Goal: Task Accomplishment & Management: Use online tool/utility

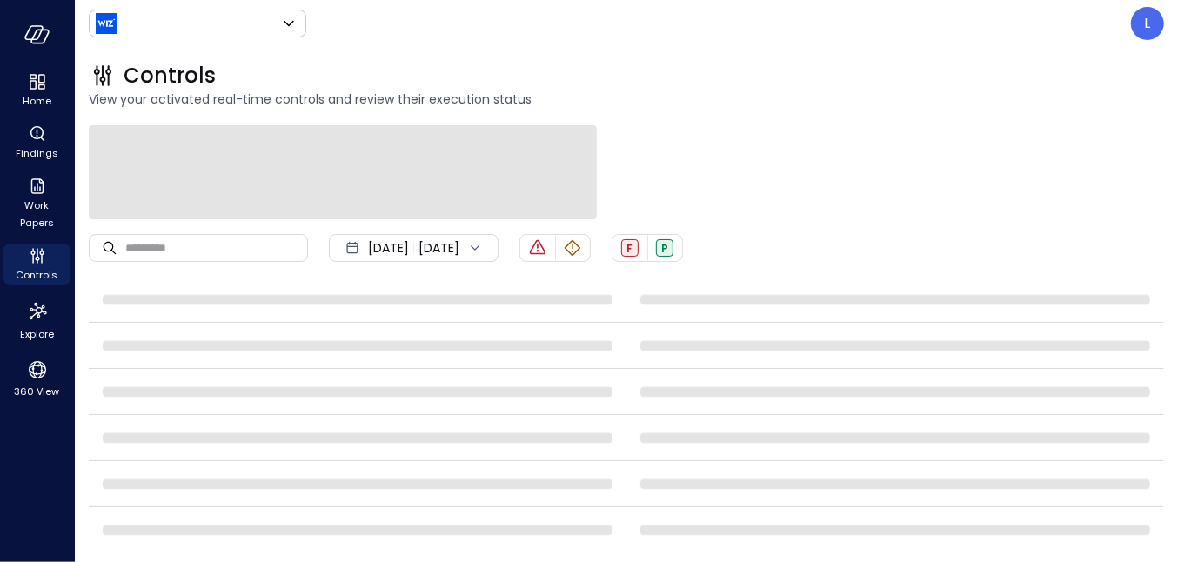
type input "******"
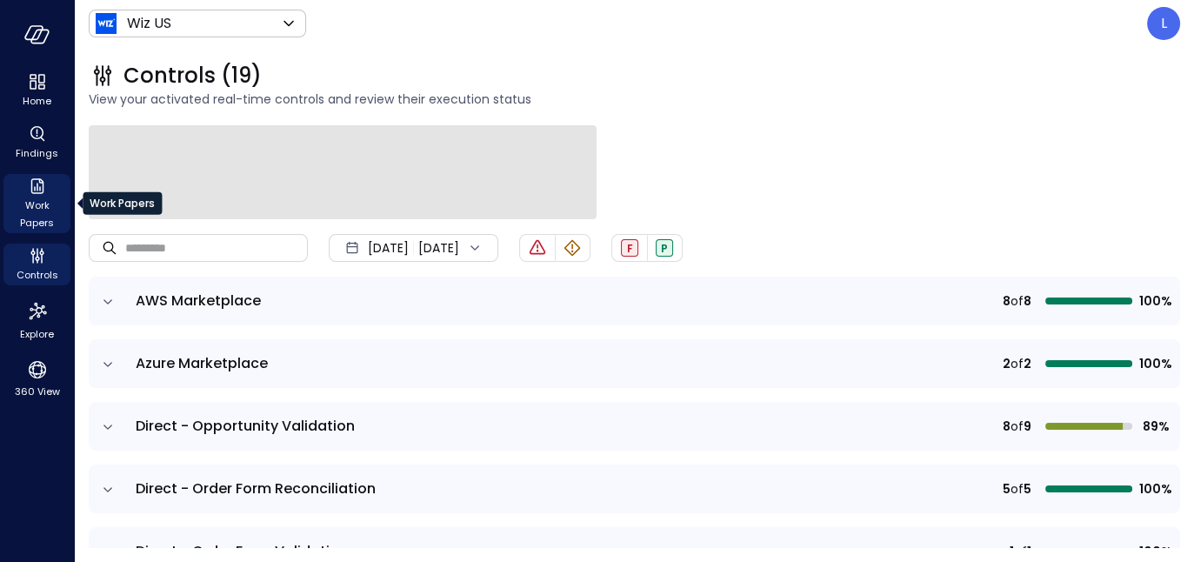
click at [34, 197] on span "Work Papers" at bounding box center [36, 214] width 53 height 35
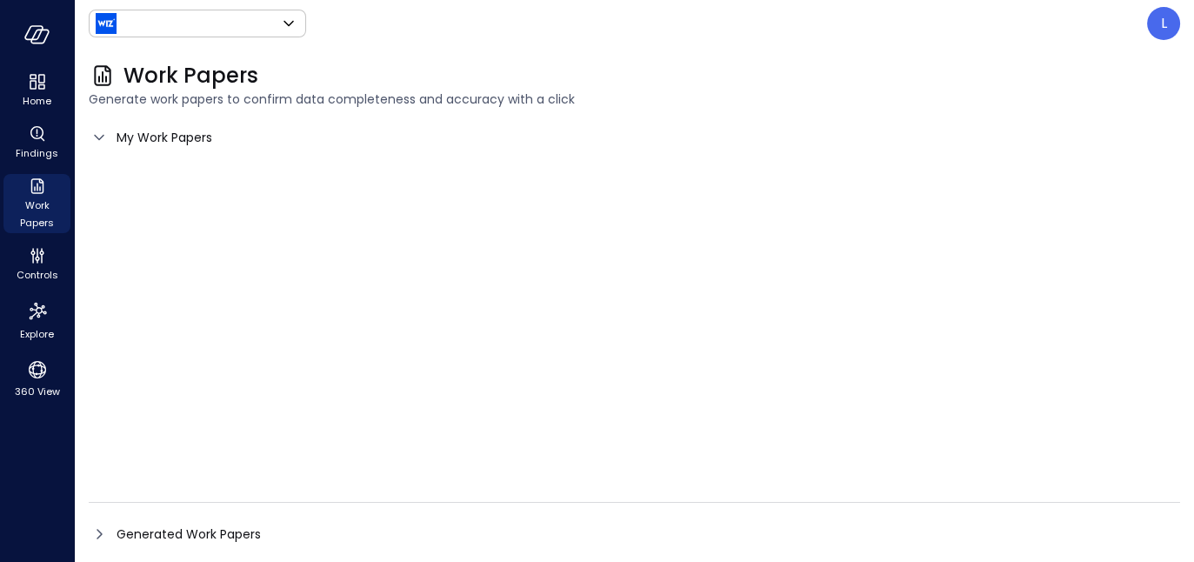
type input "******"
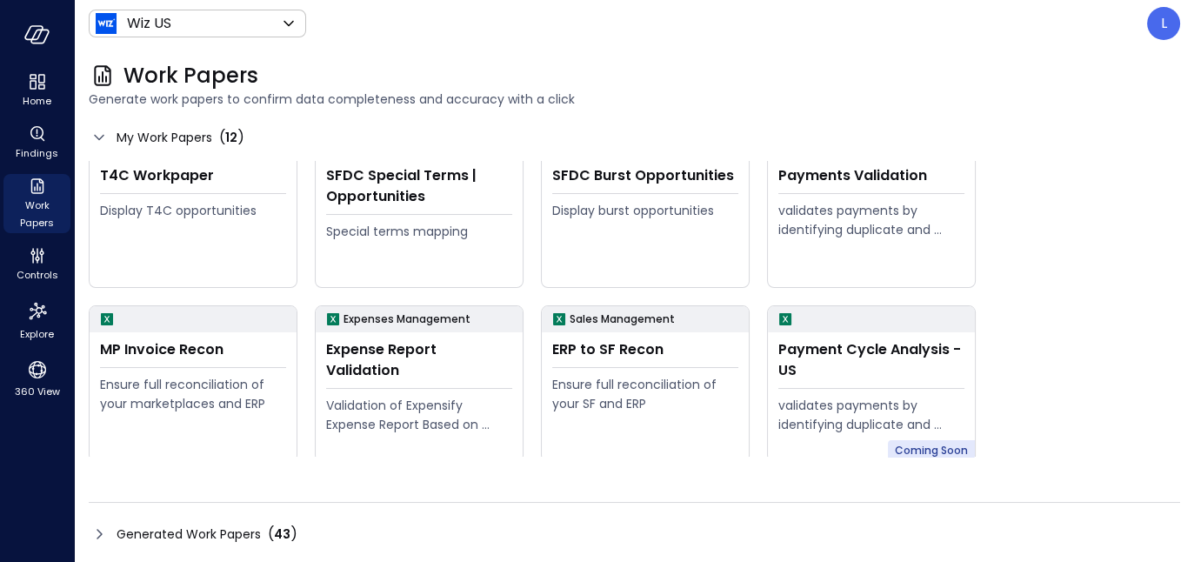
scroll to position [208, 0]
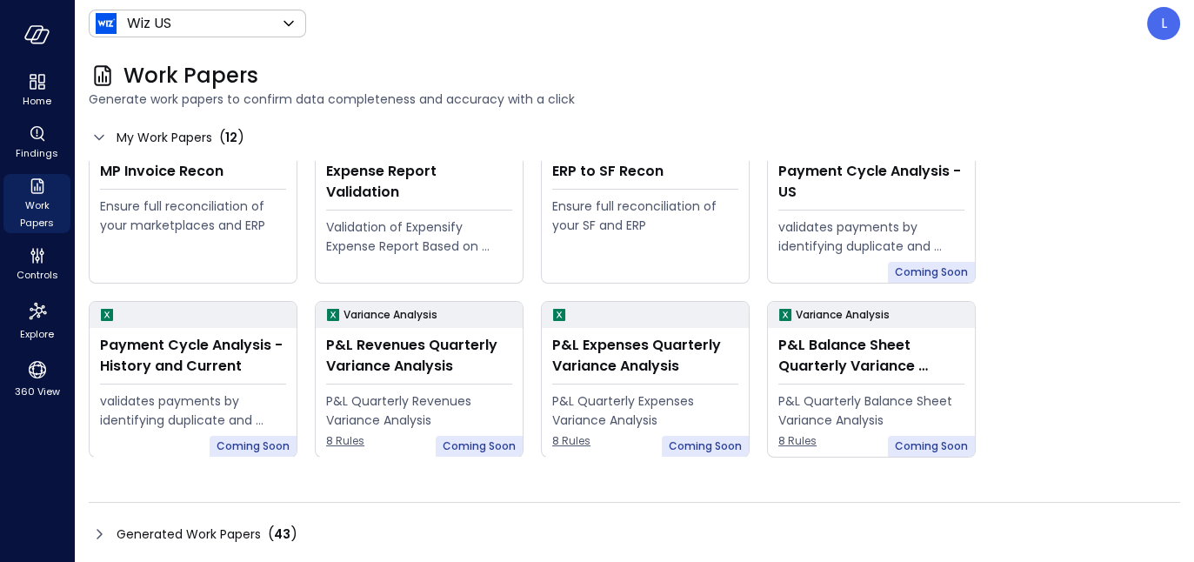
click at [97, 530] on icon at bounding box center [99, 534] width 5 height 10
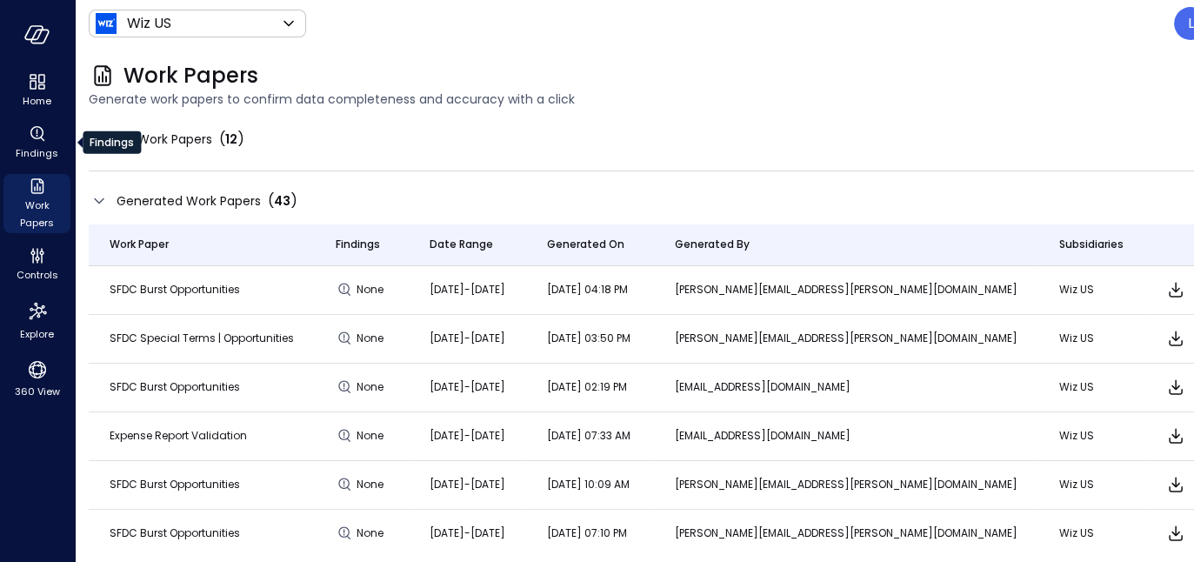
click at [91, 142] on div "Findings" at bounding box center [112, 142] width 58 height 23
click at [102, 137] on icon at bounding box center [99, 139] width 21 height 21
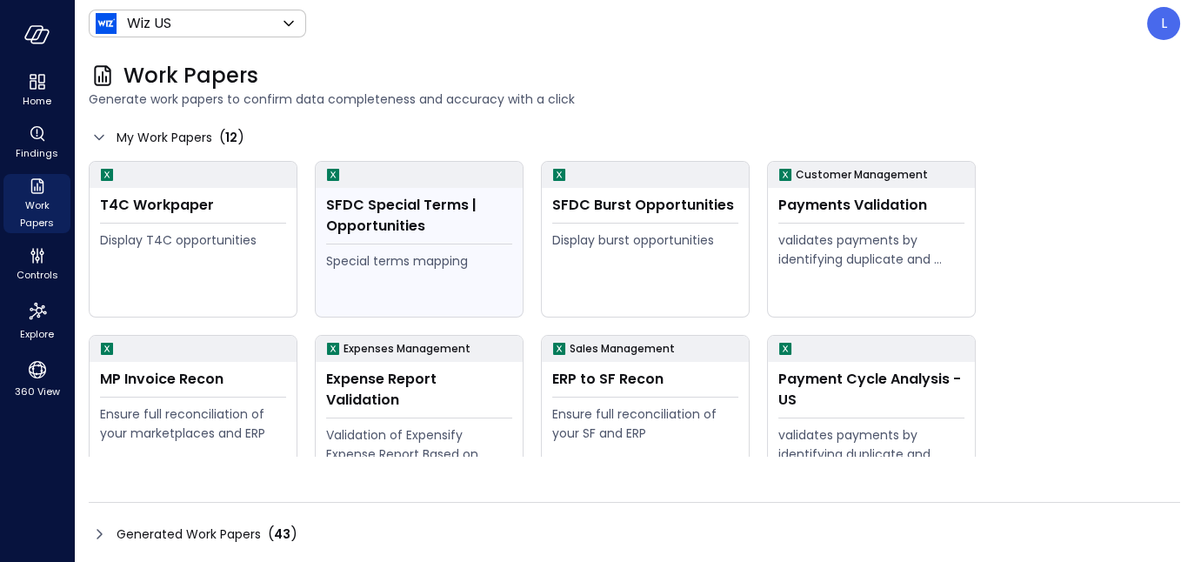
click at [388, 216] on div "SFDC Special Terms | Opportunities" at bounding box center [419, 216] width 186 height 42
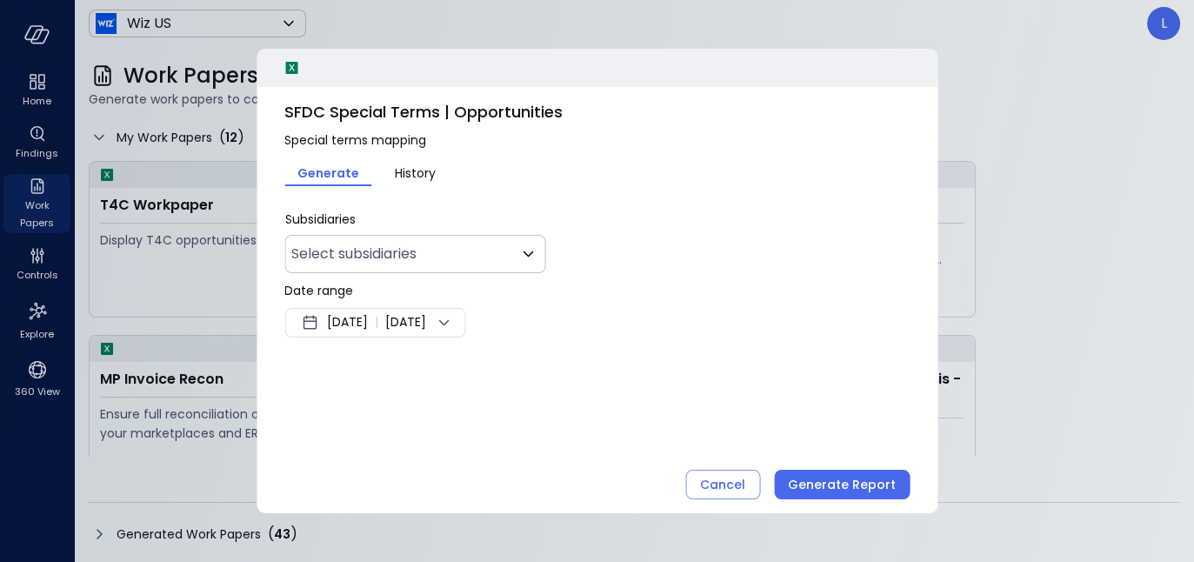
type input "**"
click at [454, 318] on icon at bounding box center [443, 322] width 21 height 21
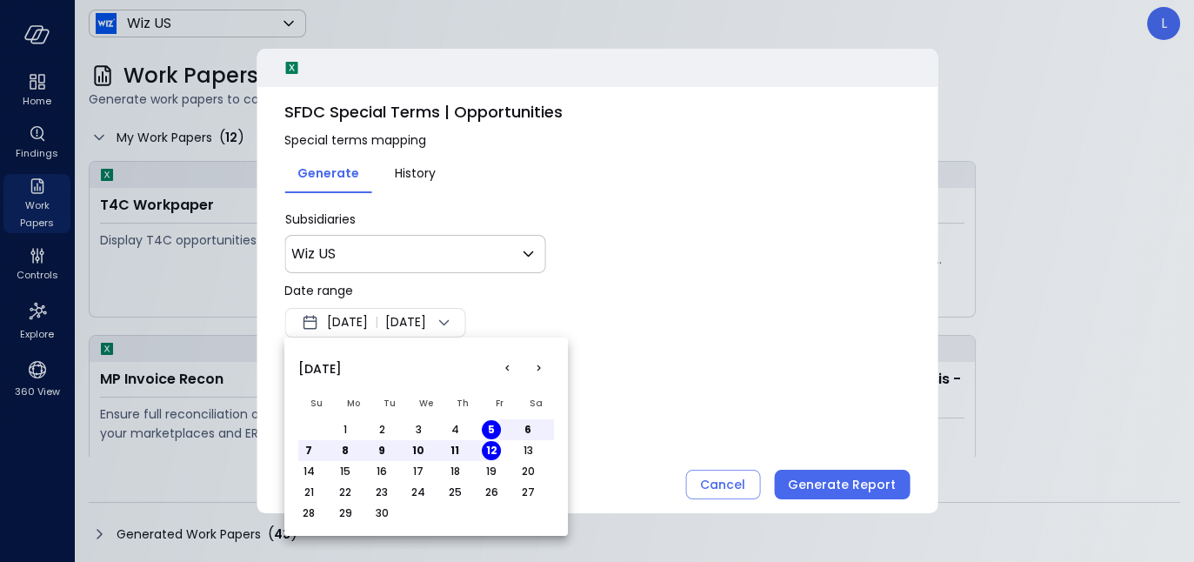
click at [505, 365] on button "<" at bounding box center [507, 368] width 31 height 31
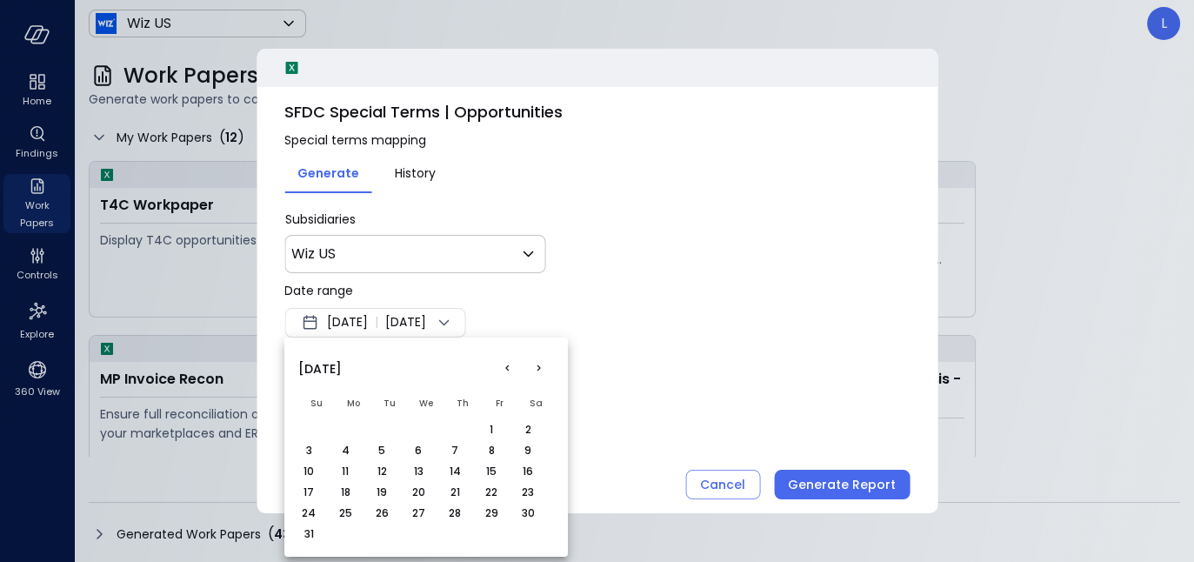
click at [505, 365] on button "<" at bounding box center [507, 368] width 31 height 31
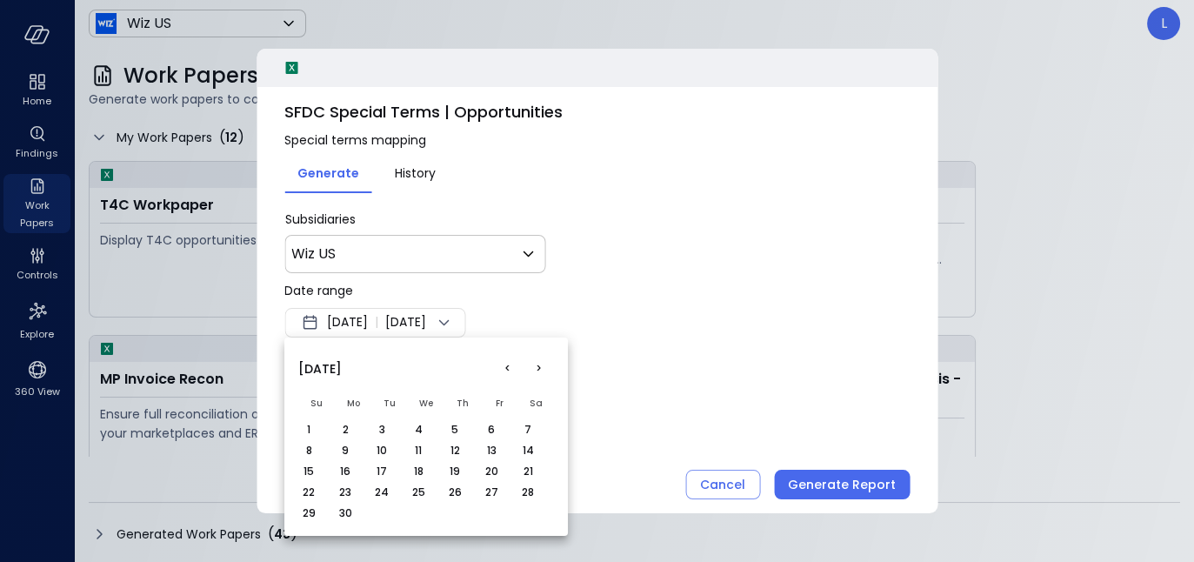
click at [505, 365] on button "<" at bounding box center [507, 368] width 31 height 31
click at [505, 364] on button "<" at bounding box center [507, 368] width 31 height 31
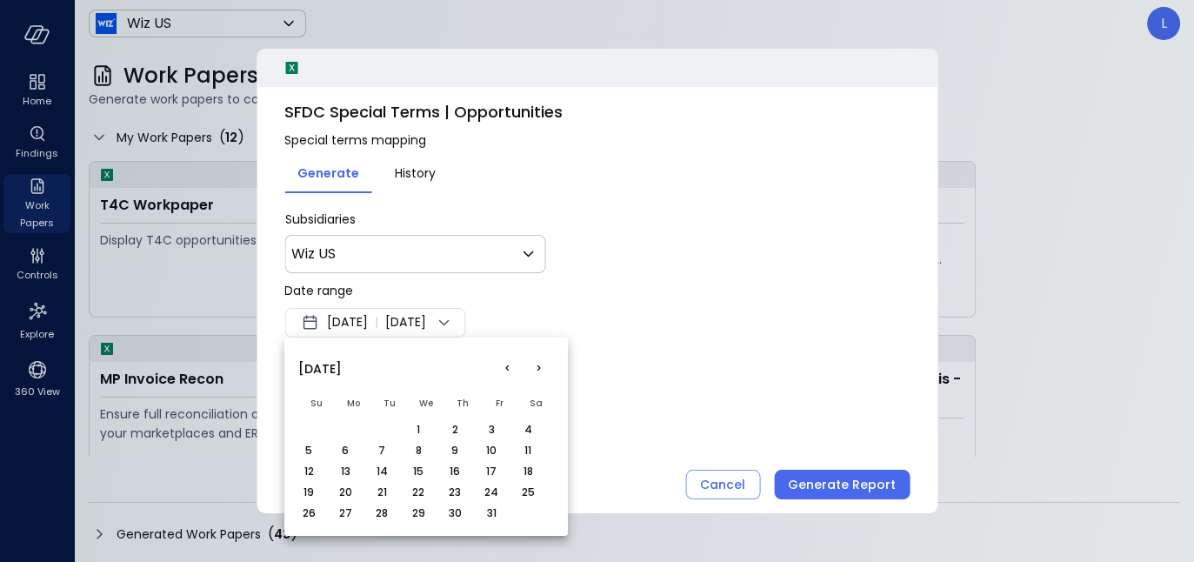
click at [428, 424] on td "1" at bounding box center [426, 429] width 37 height 21
click at [416, 425] on button "1" at bounding box center [418, 429] width 19 height 19
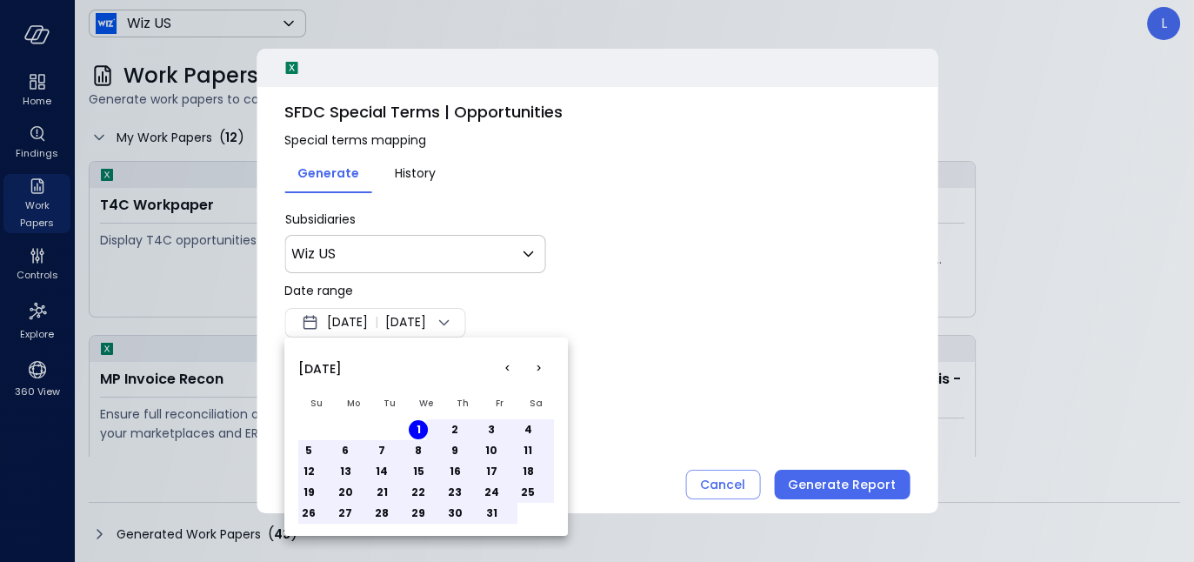
click at [496, 508] on button "31" at bounding box center [491, 513] width 19 height 19
click at [820, 478] on div at bounding box center [597, 281] width 1194 height 562
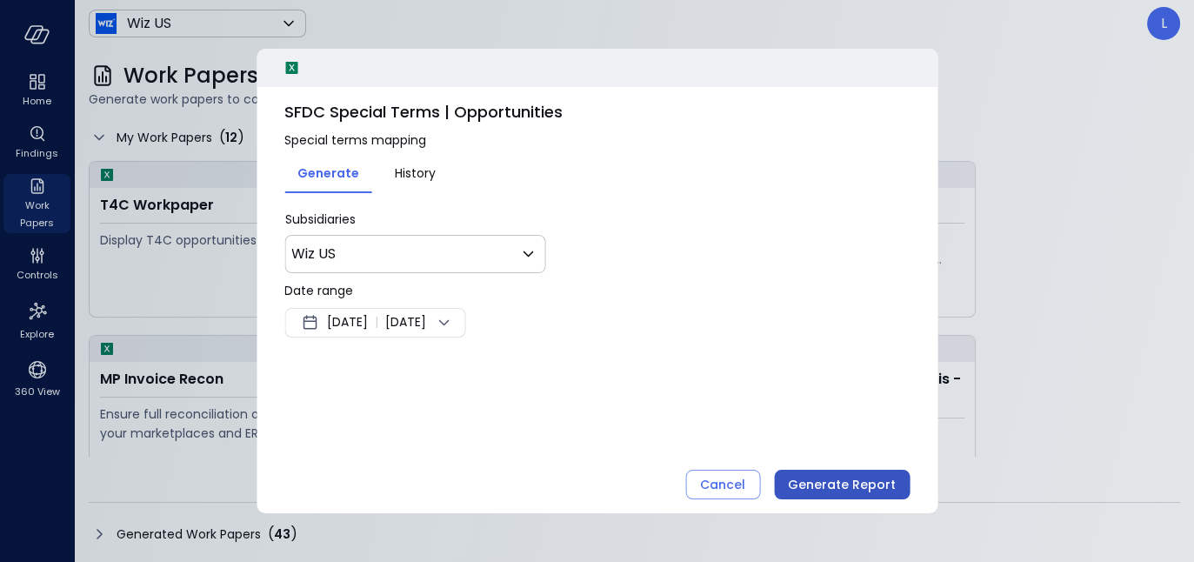
click at [813, 485] on div "Generate Report" at bounding box center [842, 485] width 108 height 22
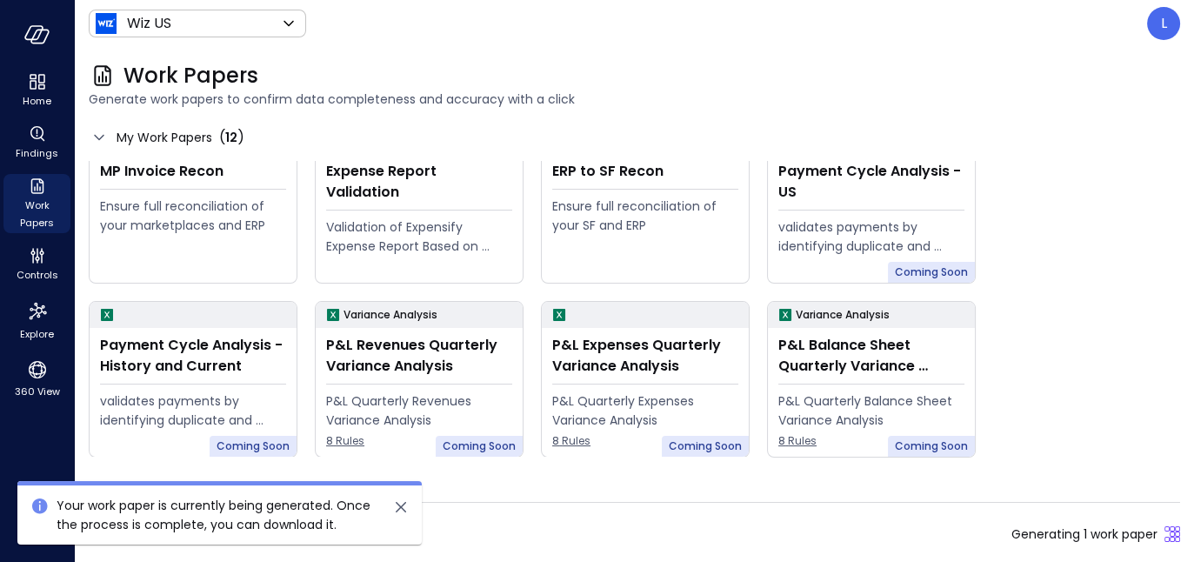
drag, startPoint x: 403, startPoint y: 505, endPoint x: 339, endPoint y: 513, distance: 64.0
click at [402, 505] on icon "close" at bounding box center [401, 507] width 10 height 10
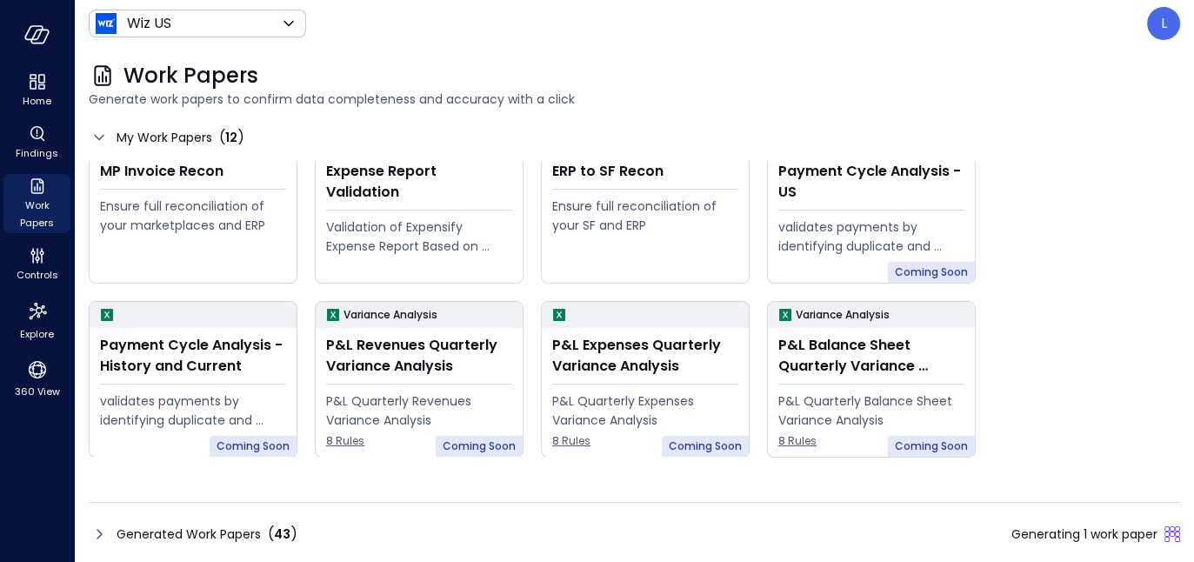
click at [102, 527] on icon at bounding box center [99, 534] width 21 height 21
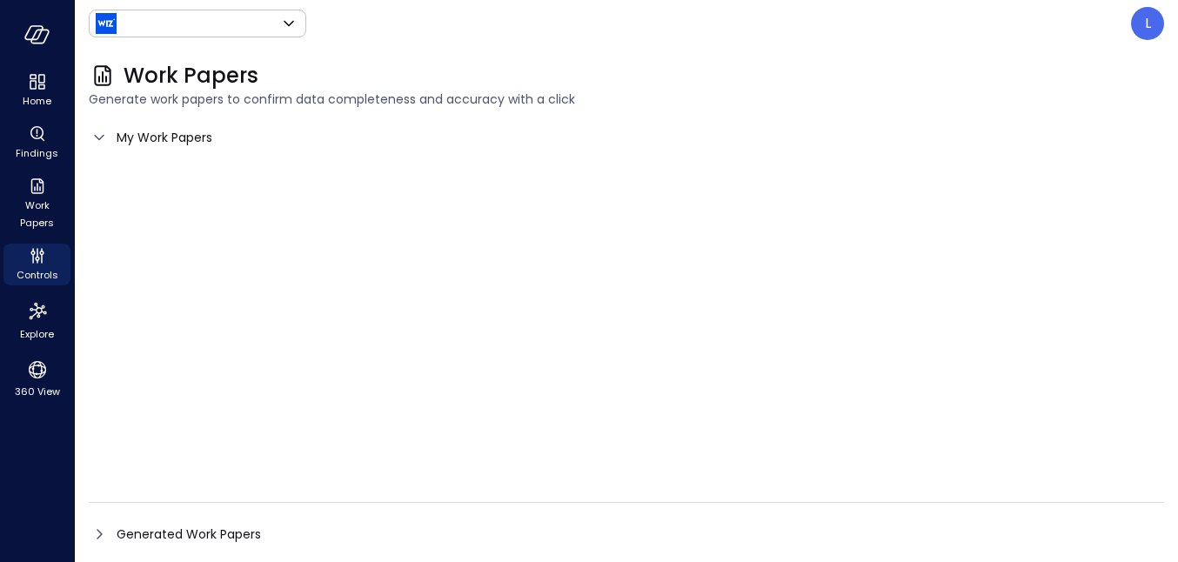
type input "******"
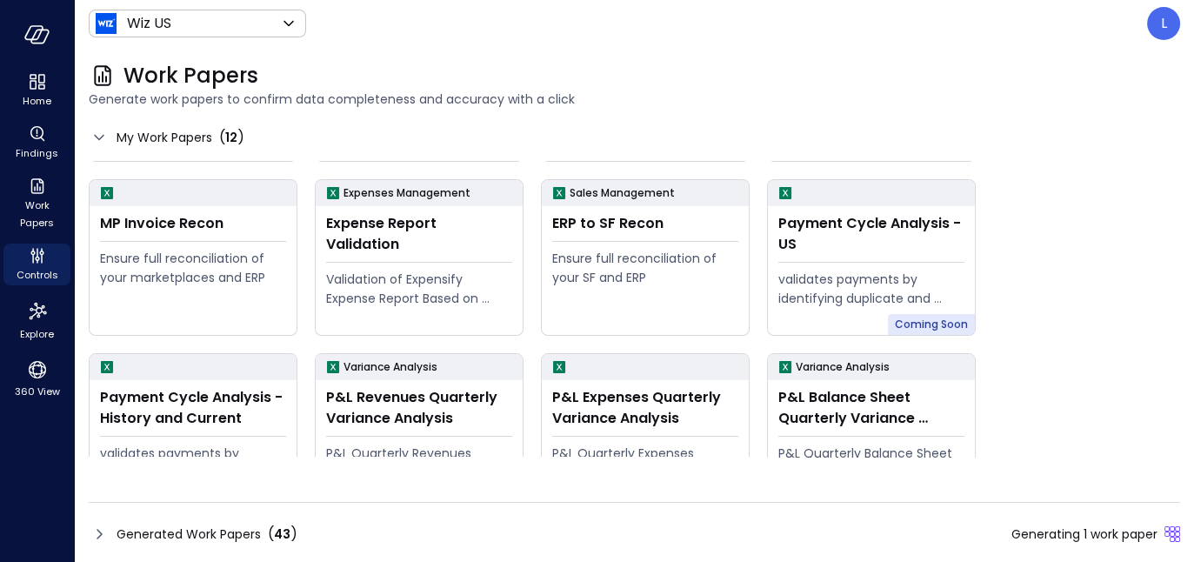
scroll to position [208, 0]
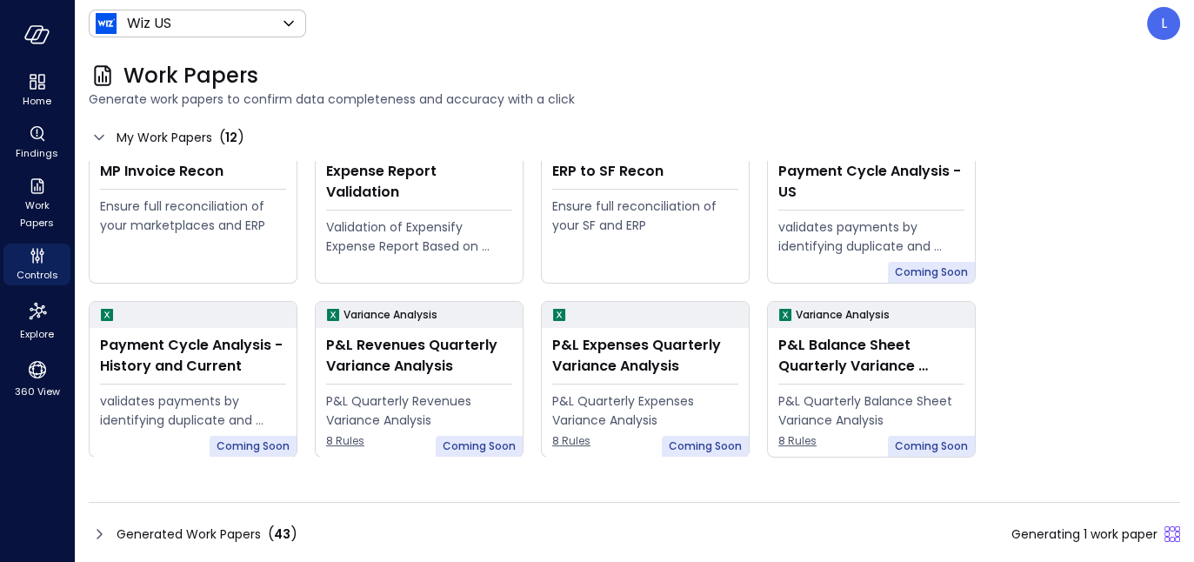
click at [104, 534] on icon at bounding box center [99, 534] width 21 height 21
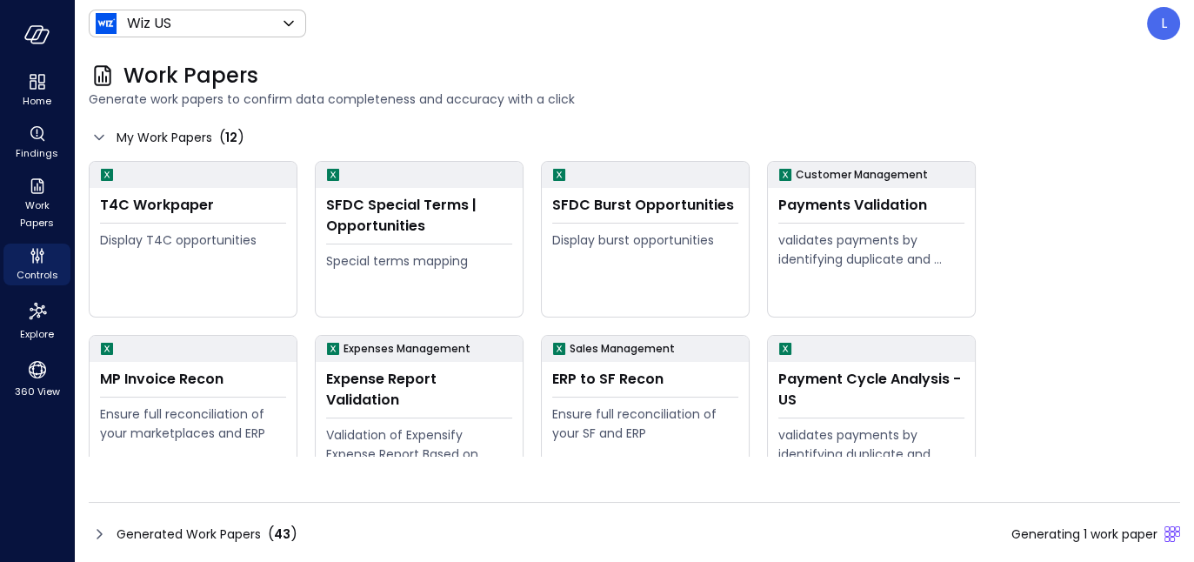
click at [122, 532] on span "Generated Work Papers" at bounding box center [189, 534] width 144 height 19
click at [99, 538] on icon at bounding box center [99, 534] width 21 height 21
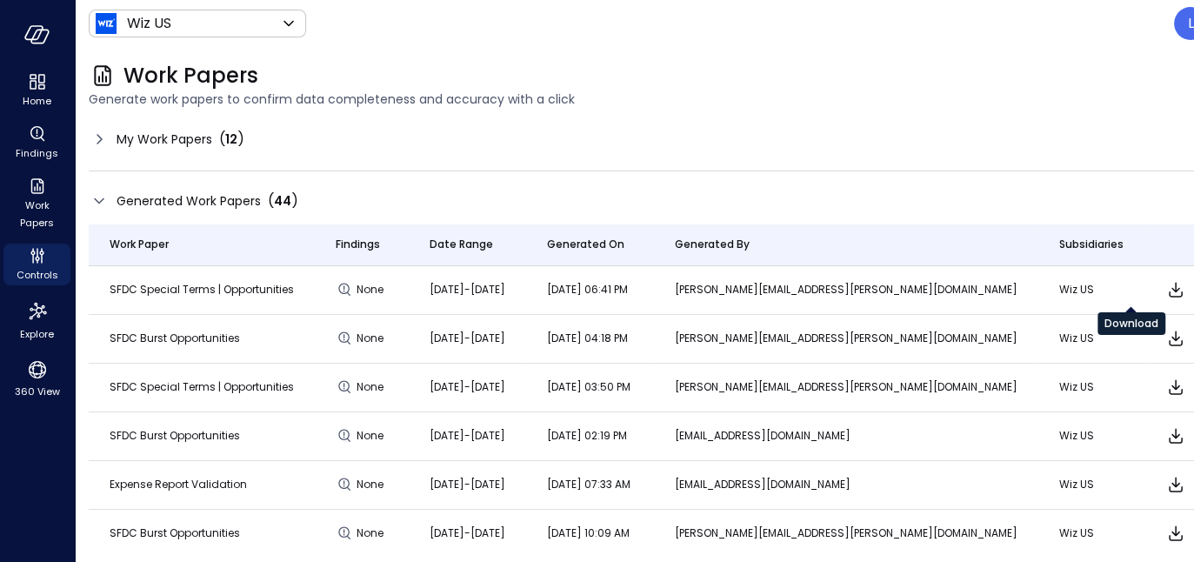
click at [1166, 290] on icon "Download" at bounding box center [1176, 289] width 21 height 21
